Goal: Browse casually: Explore the website without a specific task or goal

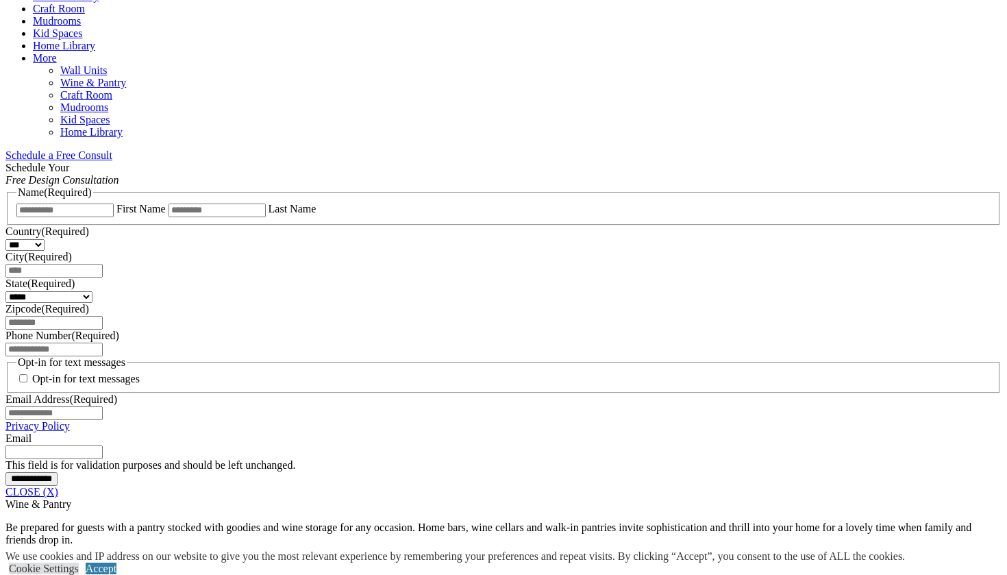
scroll to position [809, 0]
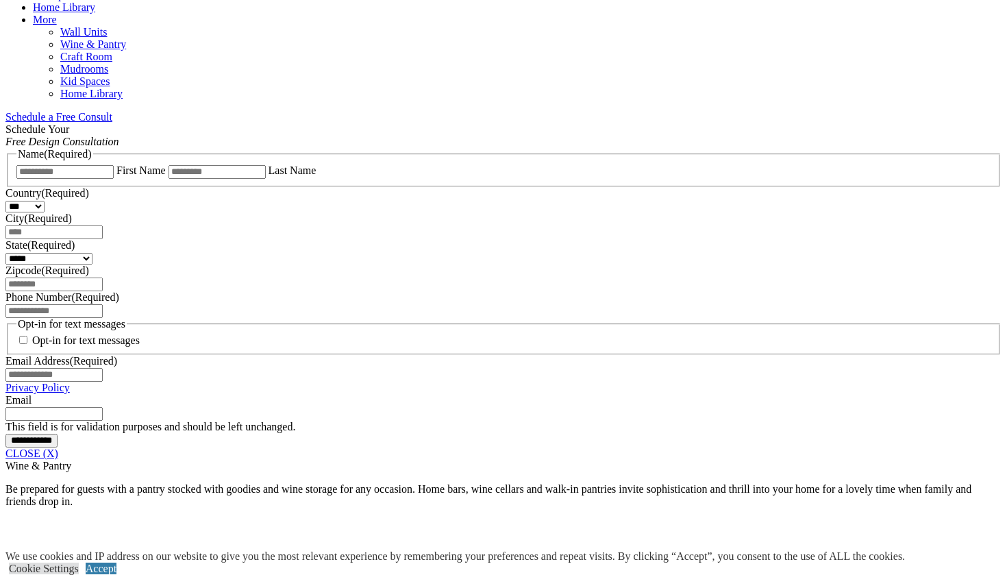
click at [112, 111] on span "Schedule a Free Consult (opens a dropdown menu)" at bounding box center [112, 117] width 0 height 12
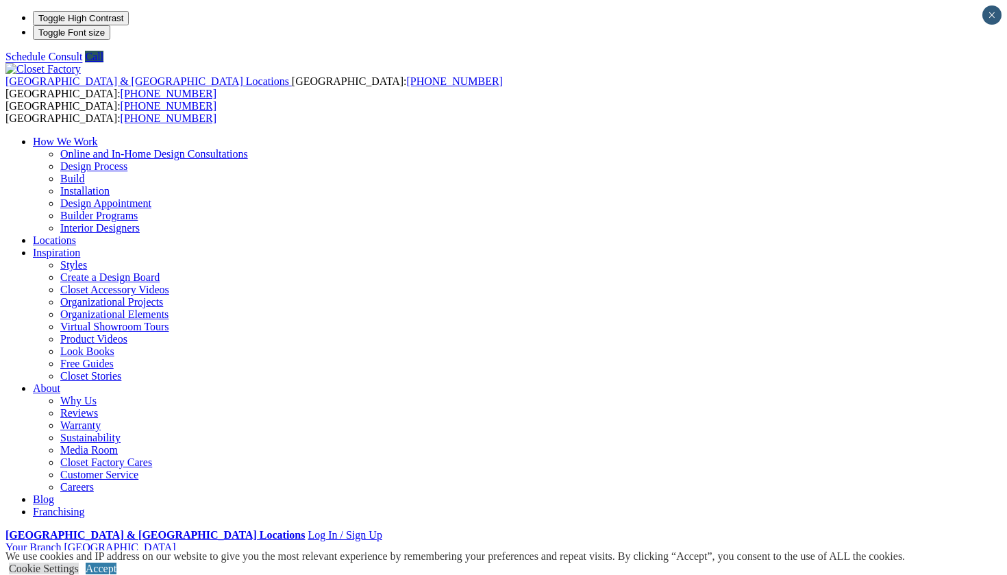
scroll to position [0, 0]
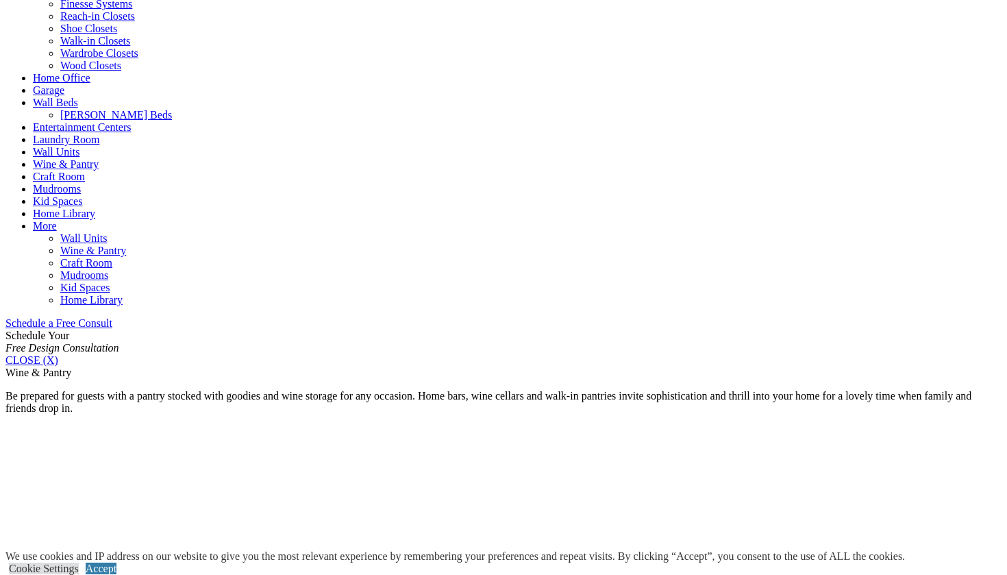
scroll to position [604, 0]
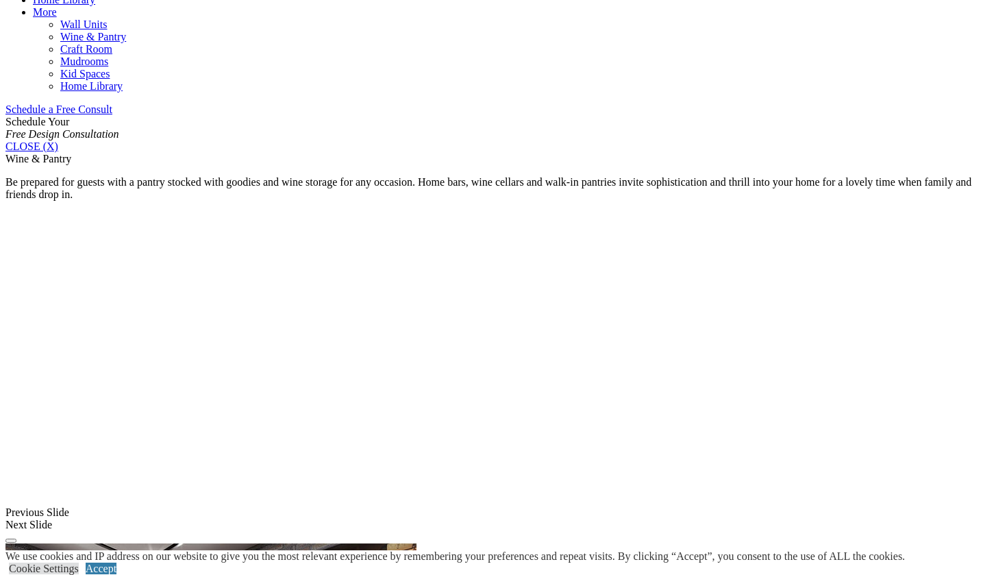
scroll to position [854, 0]
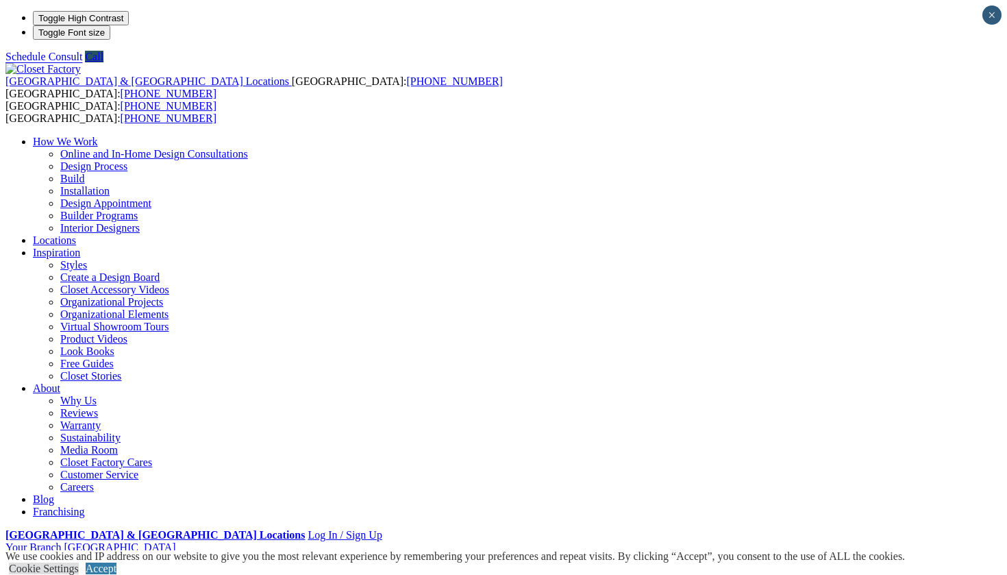
scroll to position [0, 0]
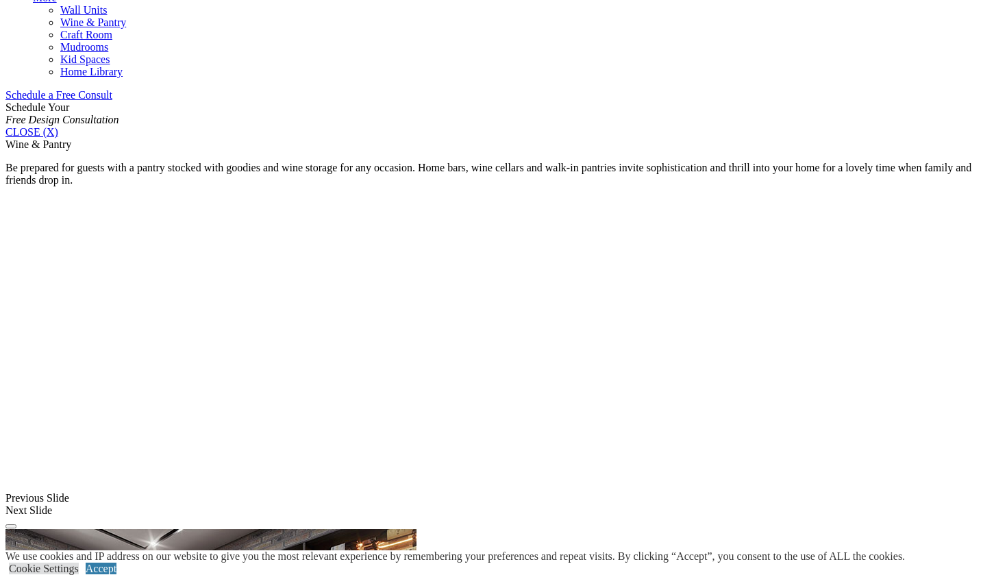
scroll to position [850, 0]
